Goal: Task Accomplishment & Management: Use online tool/utility

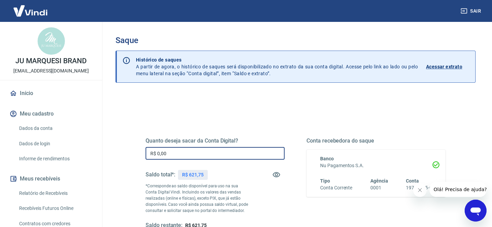
click at [177, 152] on input "R$ 0,00" at bounding box center [214, 153] width 139 height 13
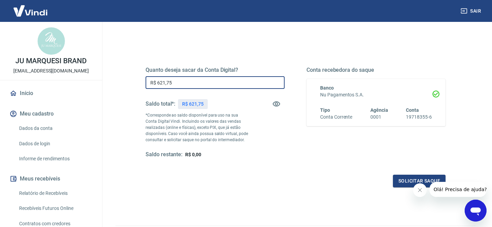
scroll to position [80, 0]
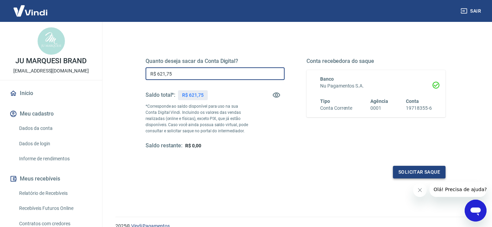
type input "R$ 621,75"
click at [418, 171] on button "Solicitar saque" at bounding box center [419, 172] width 53 height 13
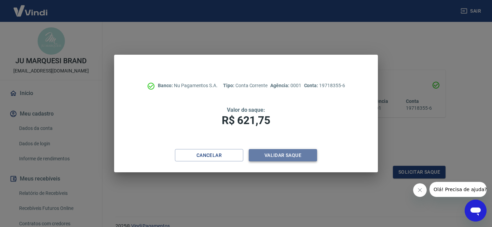
click at [267, 151] on button "Validar saque" at bounding box center [283, 155] width 68 height 13
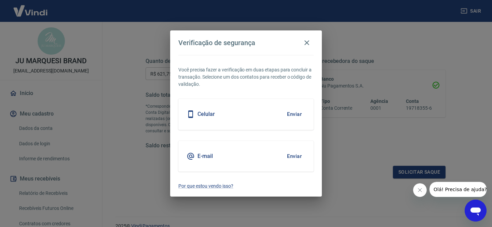
click at [276, 111] on div "Celular Enviar" at bounding box center [245, 114] width 135 height 31
click at [305, 115] on div "Celular Enviar" at bounding box center [245, 114] width 135 height 31
click at [295, 112] on button "Enviar" at bounding box center [294, 114] width 22 height 14
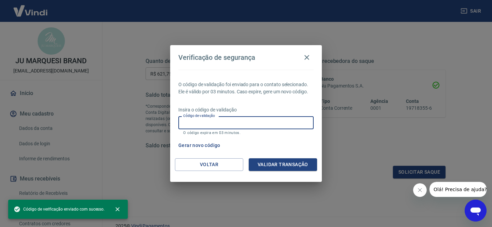
click at [210, 122] on input "Código de validação" at bounding box center [245, 122] width 135 height 13
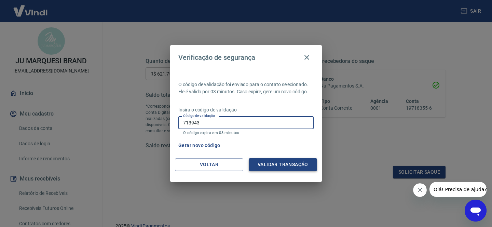
type input "713943"
click at [276, 166] on button "Validar transação" at bounding box center [283, 164] width 68 height 13
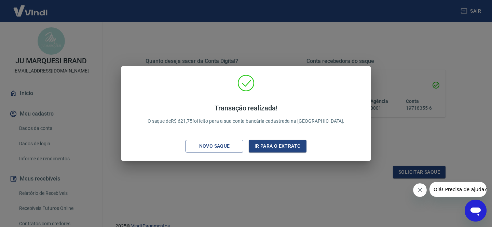
click at [214, 144] on div "Novo saque" at bounding box center [214, 146] width 47 height 9
